Goal: Information Seeking & Learning: Understand process/instructions

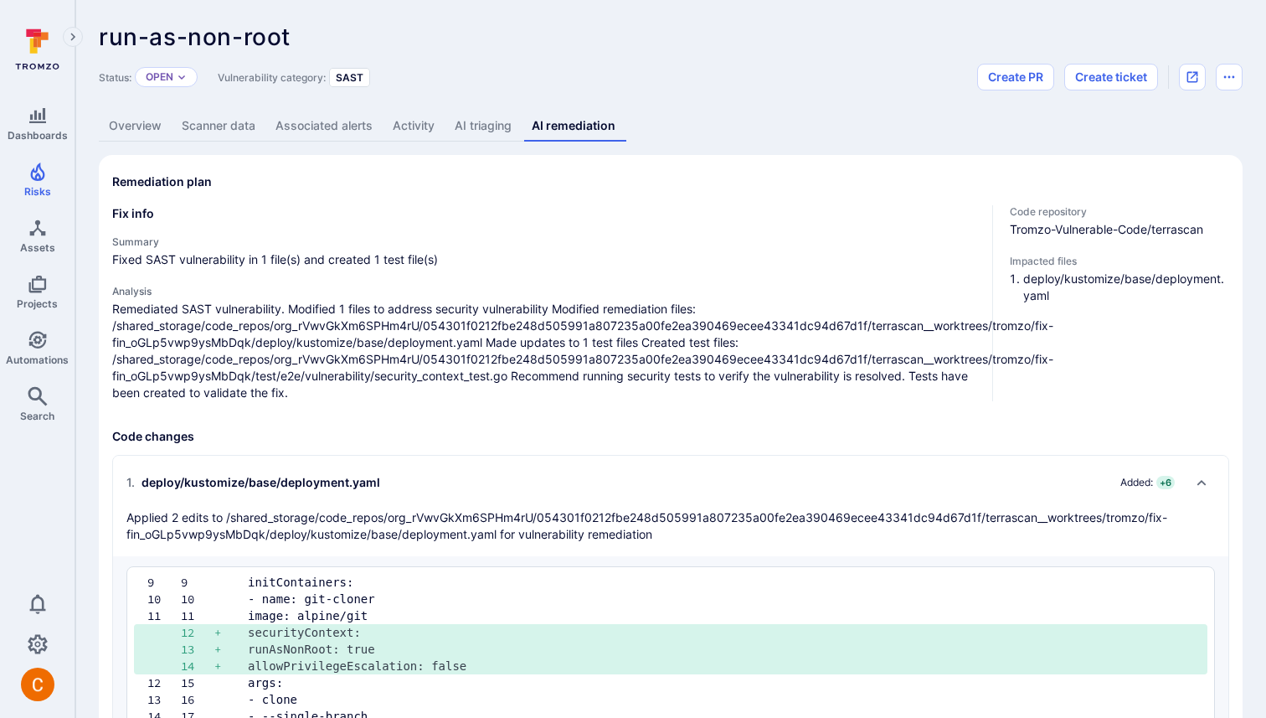
click at [482, 125] on link "AI triaging" at bounding box center [483, 126] width 77 height 31
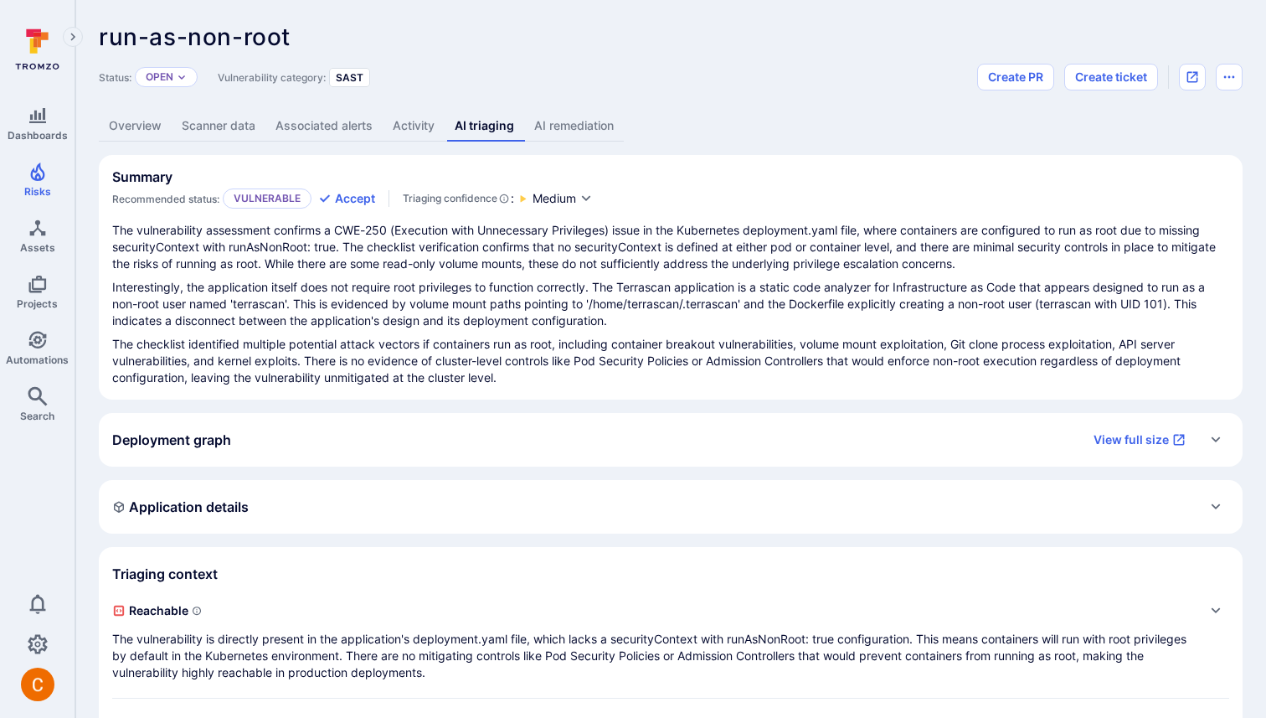
scroll to position [236, 0]
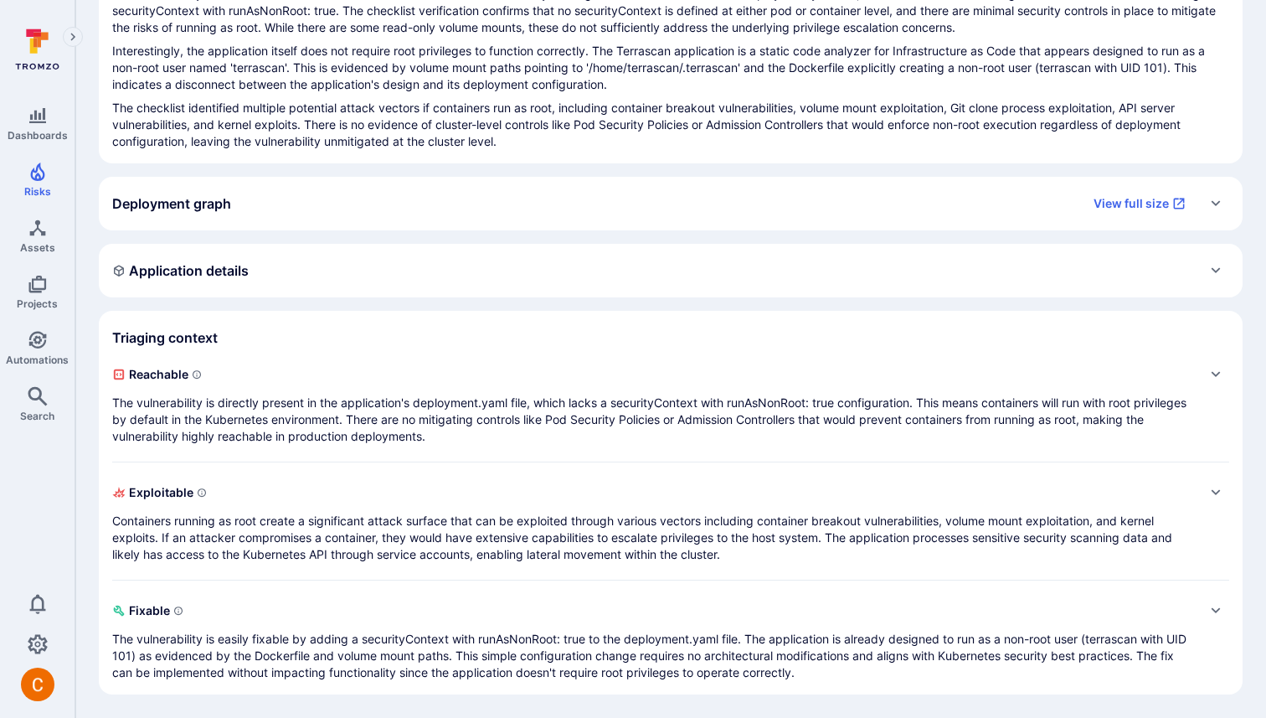
click at [426, 418] on p "The vulnerability is directly present in the application's deployment.yaml file…" at bounding box center [654, 419] width 1084 height 50
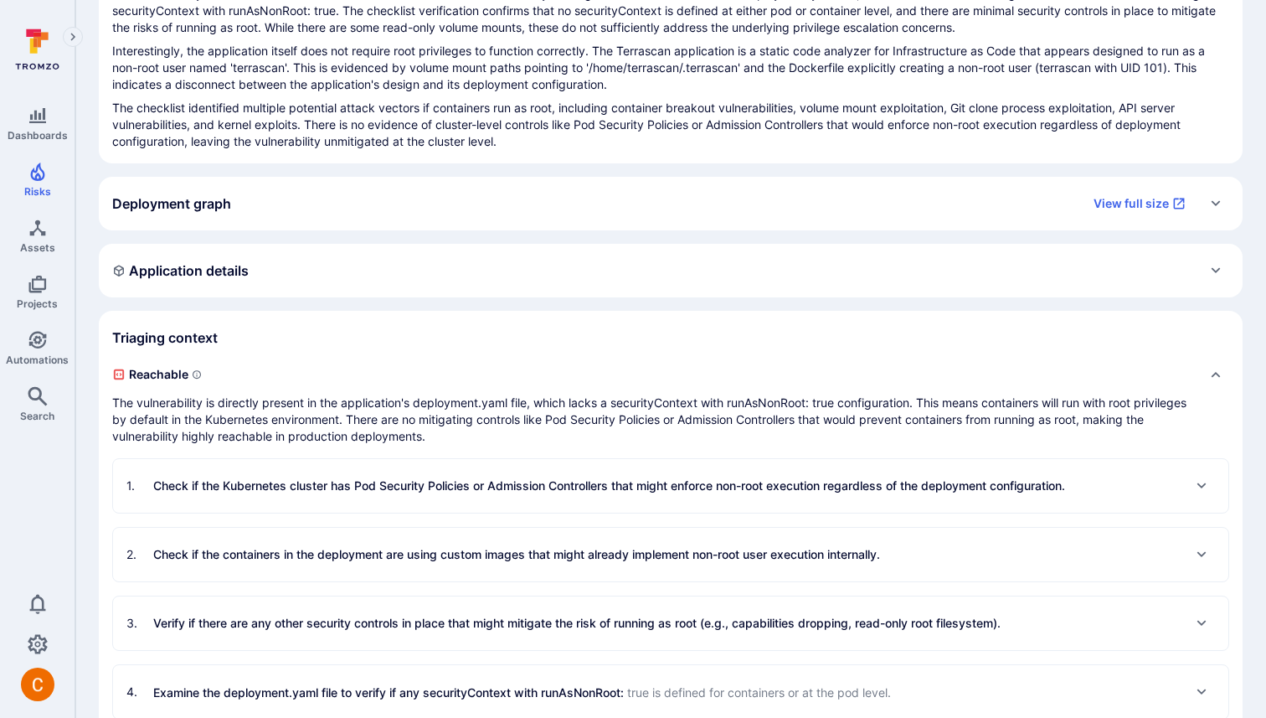
click at [372, 516] on div "1 . Check if the Kubernetes cluster has Pod Security Policies or Admission Cont…" at bounding box center [670, 582] width 1117 height 275
click at [379, 477] on div "1 . Check if the Kubernetes cluster has Pod Security Policies or Admission Cont…" at bounding box center [595, 485] width 939 height 27
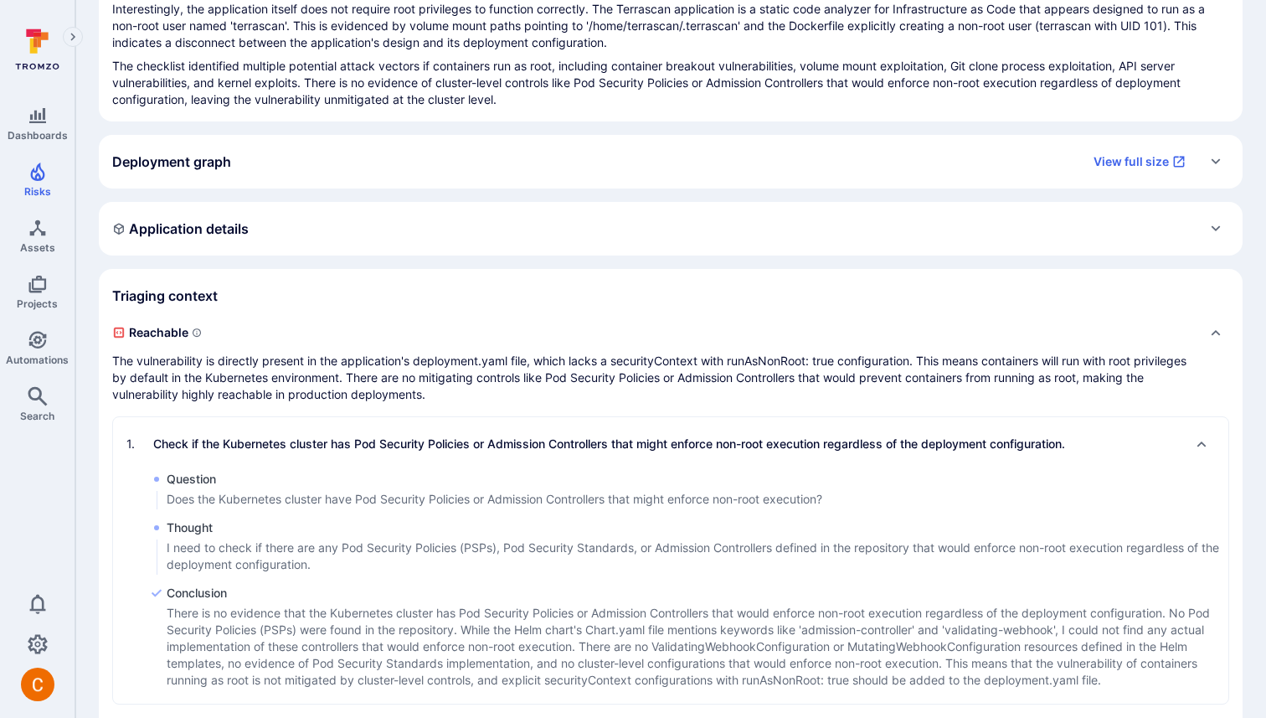
scroll to position [0, 0]
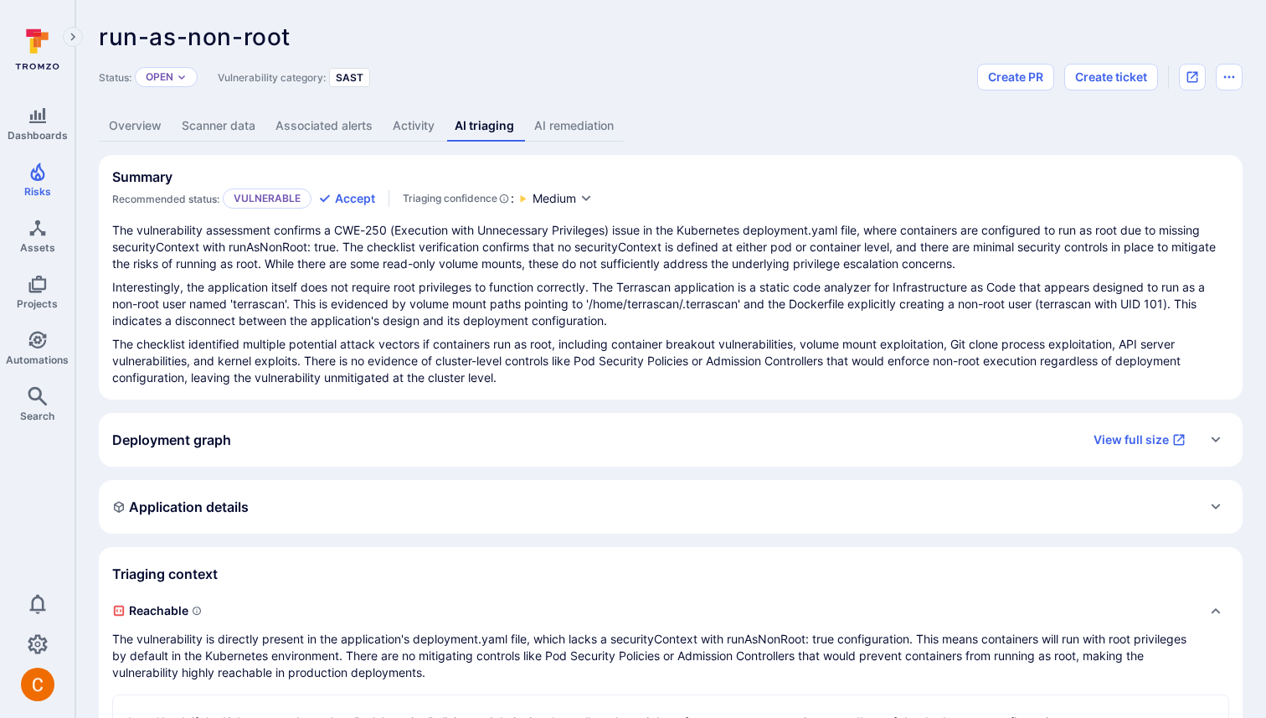
click at [558, 101] on div "run-as-non-root ... Show more Status: Open Vulnerability category: SAST Create …" at bounding box center [670, 731] width 1191 height 1462
click at [565, 133] on link "AI remediation" at bounding box center [574, 126] width 100 height 31
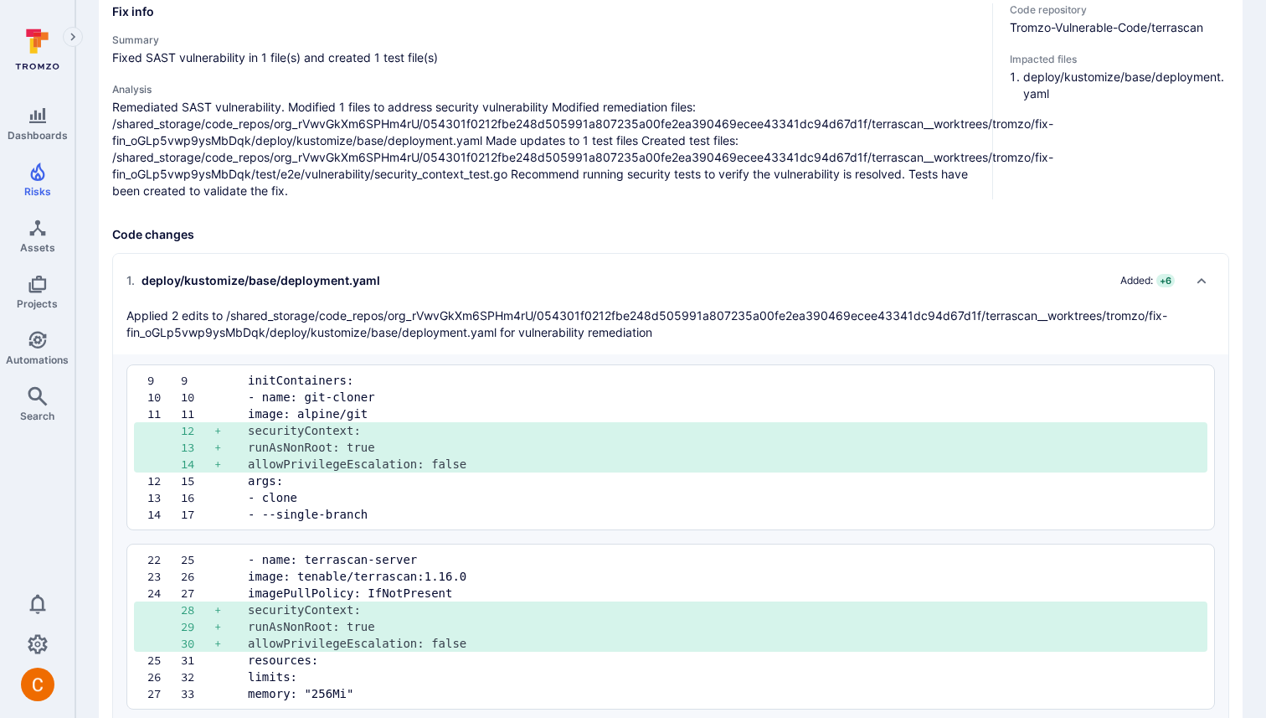
scroll to position [197, 0]
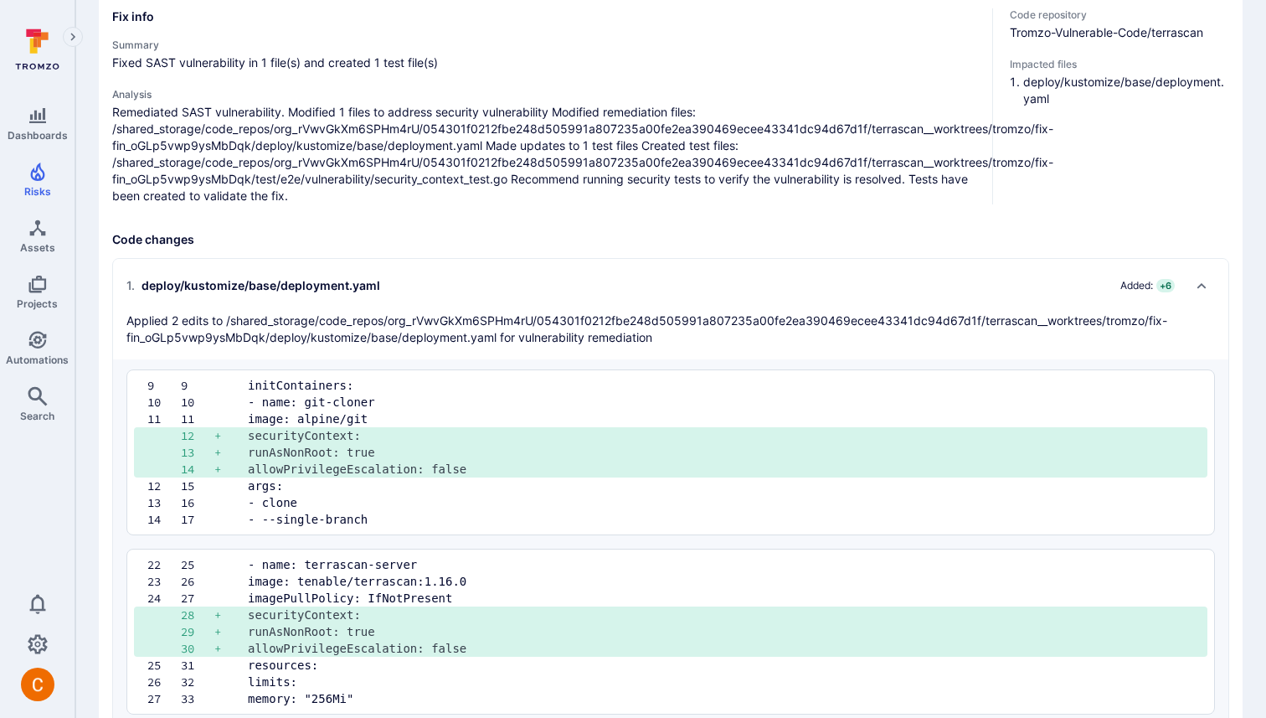
click at [829, 272] on h2 "1 . deploy/kustomize/base/deployment.yaml Added: + 6" at bounding box center [653, 285] width 1055 height 27
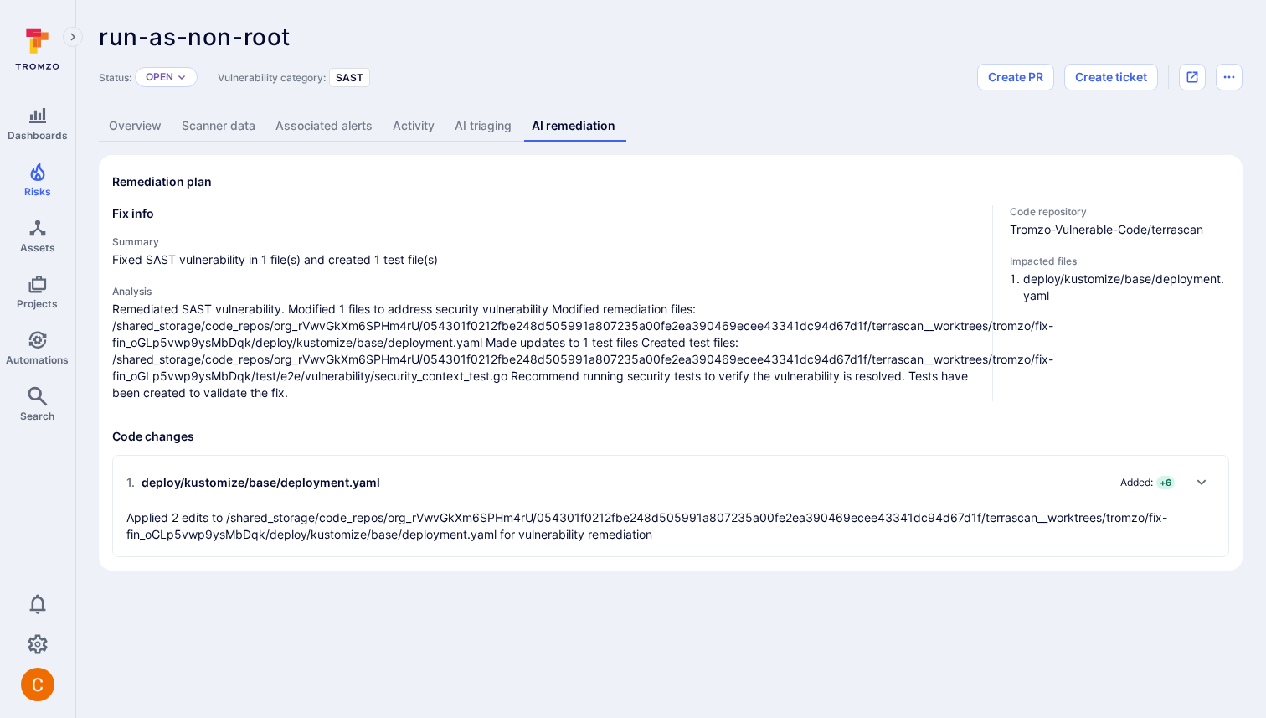
scroll to position [0, 0]
click at [1013, 541] on p "Applied 2 edits to /shared_storage/code_repos/org_rVwvGkXm6SPHm4rU/054301f0212f…" at bounding box center [653, 526] width 1055 height 34
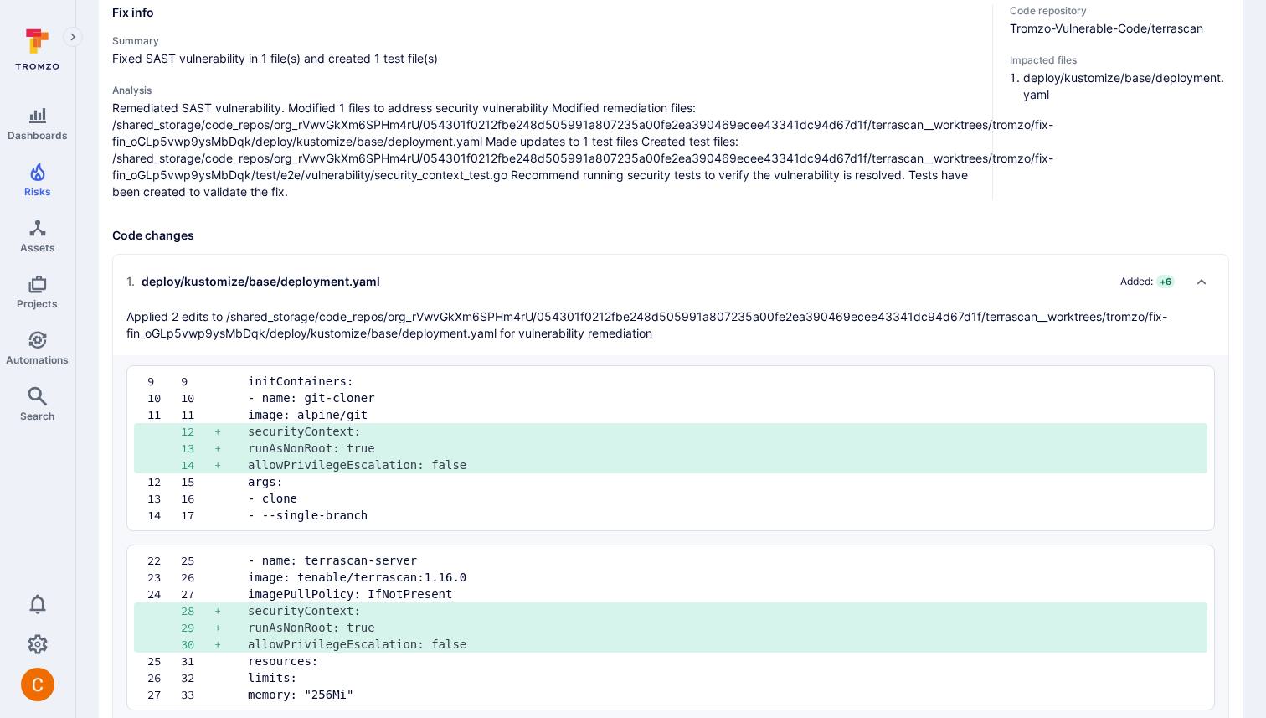
scroll to position [247, 0]
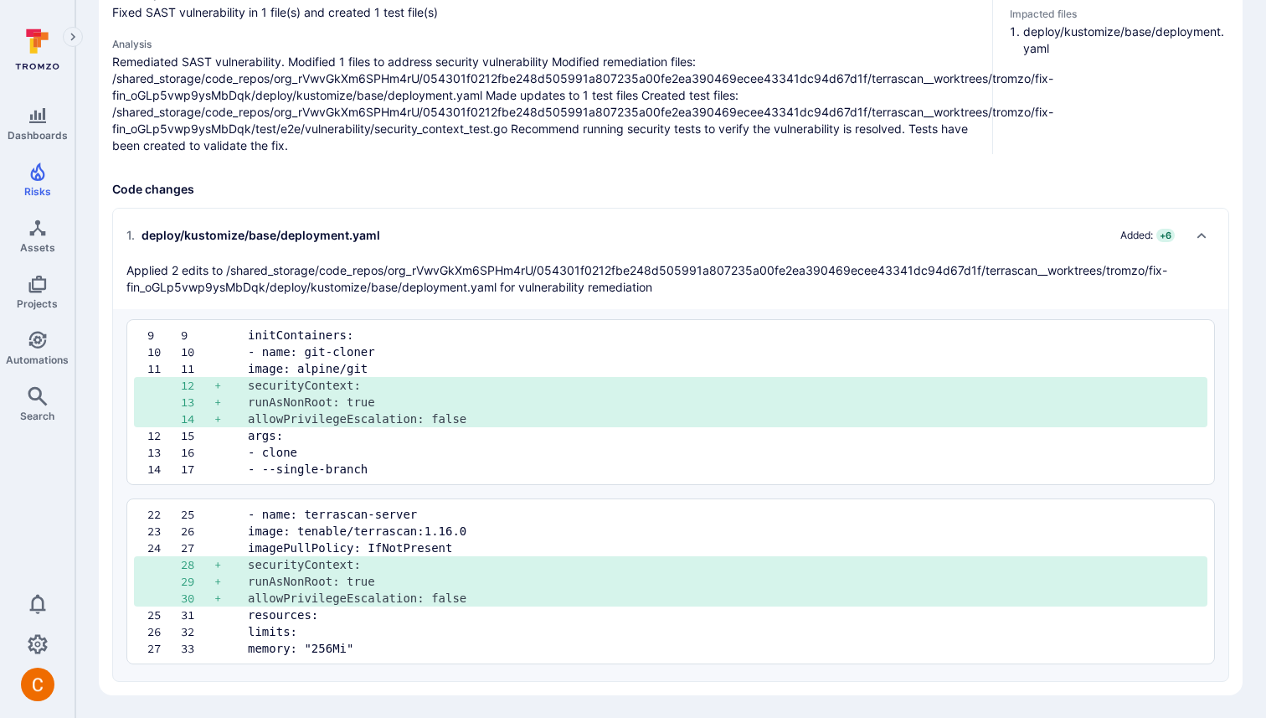
click at [1201, 241] on div "Collapse" at bounding box center [1201, 259] width 27 height 74
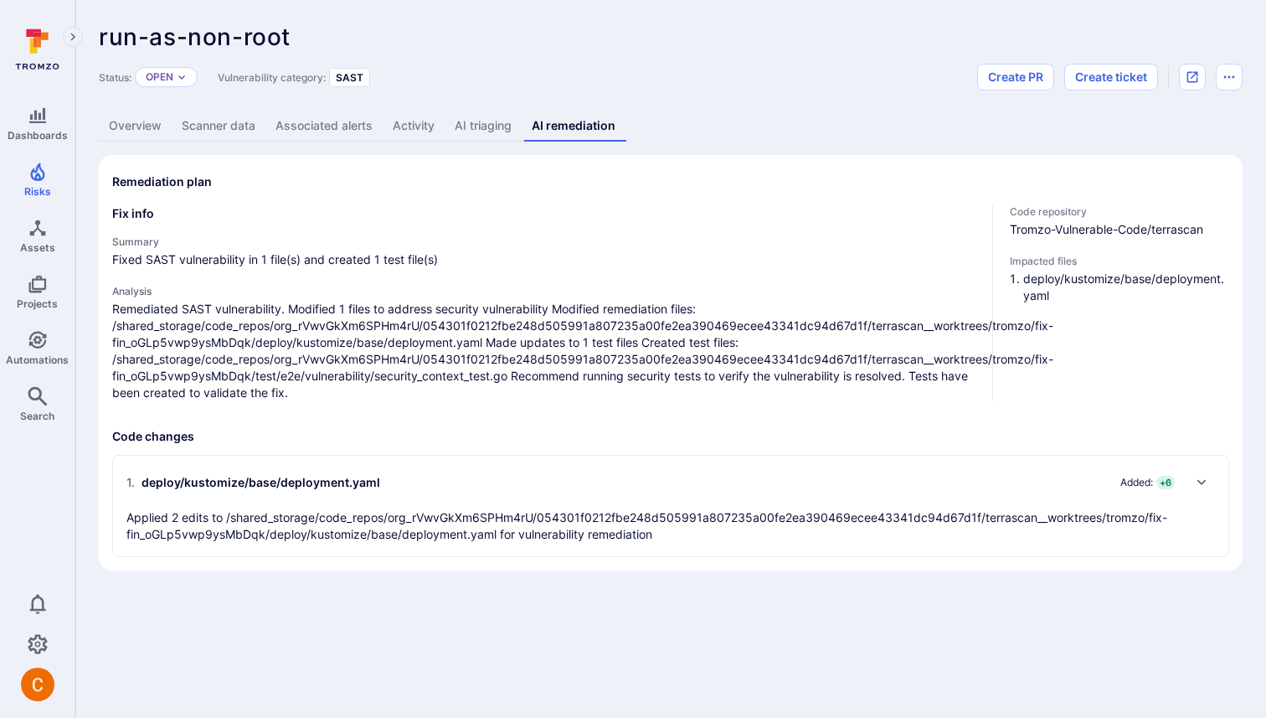
scroll to position [0, 0]
click at [537, 497] on div "1 . deploy/kustomize/base/deployment.yaml Added: + 6 Applied 2 edits to /shared…" at bounding box center [653, 506] width 1055 height 74
